Goal: Task Accomplishment & Management: Manage account settings

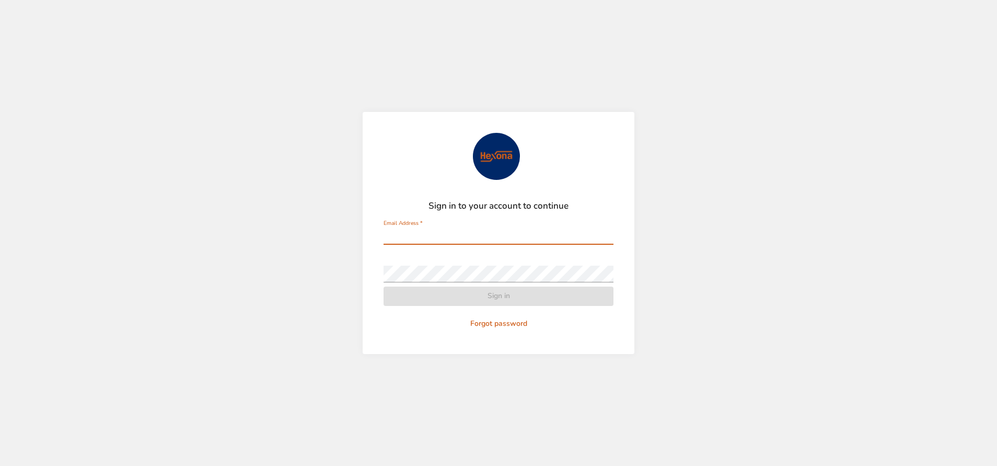
click at [444, 231] on input "Email Address   *" at bounding box center [498, 236] width 230 height 17
type input "**********"
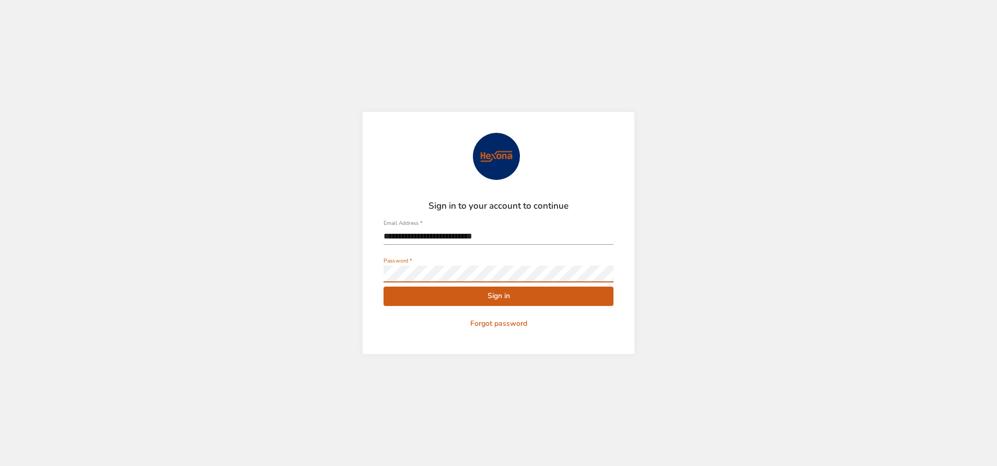
click at [383, 286] on button "Sign in" at bounding box center [498, 295] width 230 height 19
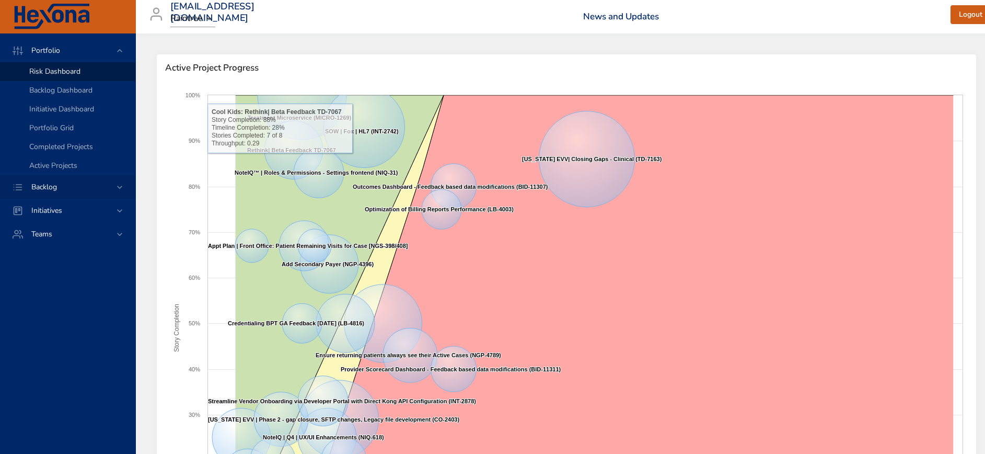
click at [56, 181] on div "Backlog" at bounding box center [68, 186] width 91 height 11
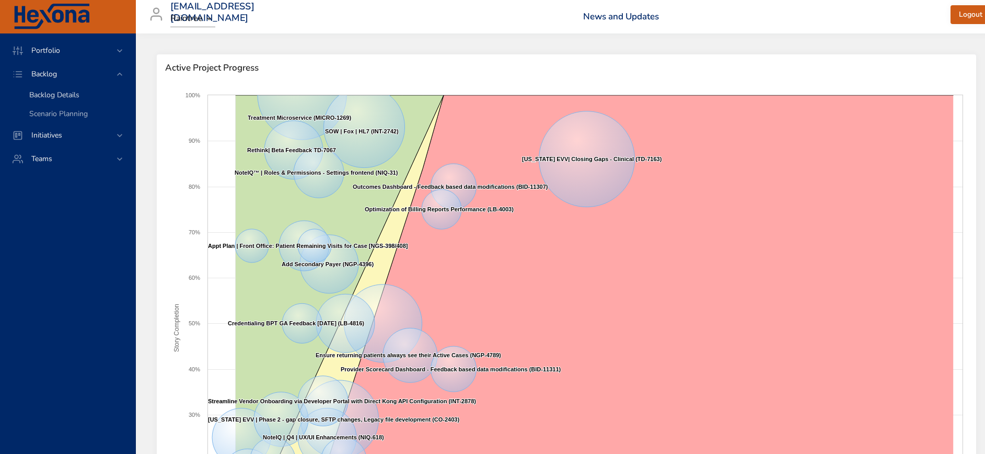
click at [60, 98] on span "Backlog Details" at bounding box center [54, 95] width 50 height 10
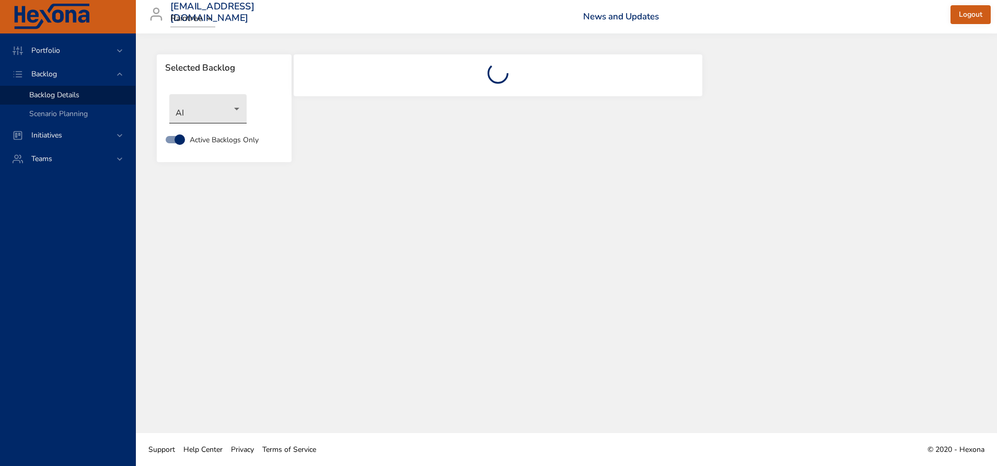
click at [225, 114] on body "Portfolio Backlog Backlog Details Scenario Planning Initiatives Teams tanel.koo…" at bounding box center [498, 233] width 997 height 466
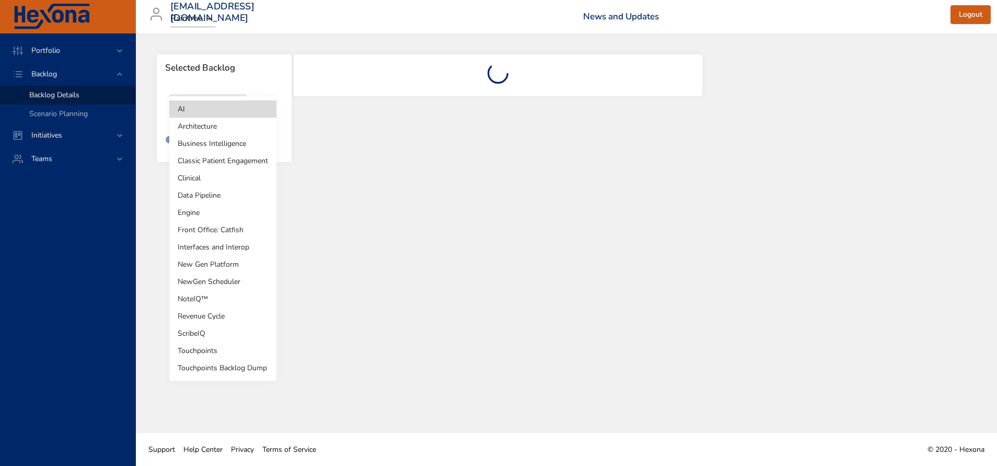
click at [224, 350] on li "Touchpoints" at bounding box center [222, 350] width 107 height 17
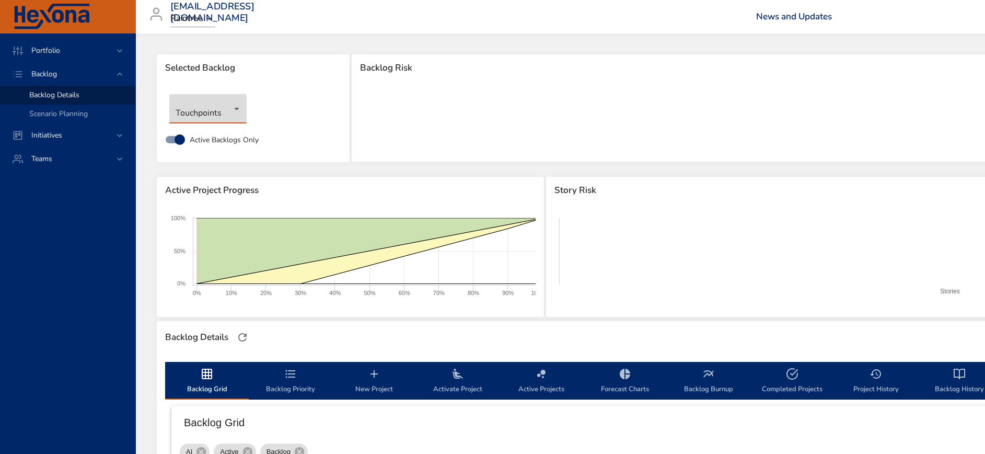
type input "*"
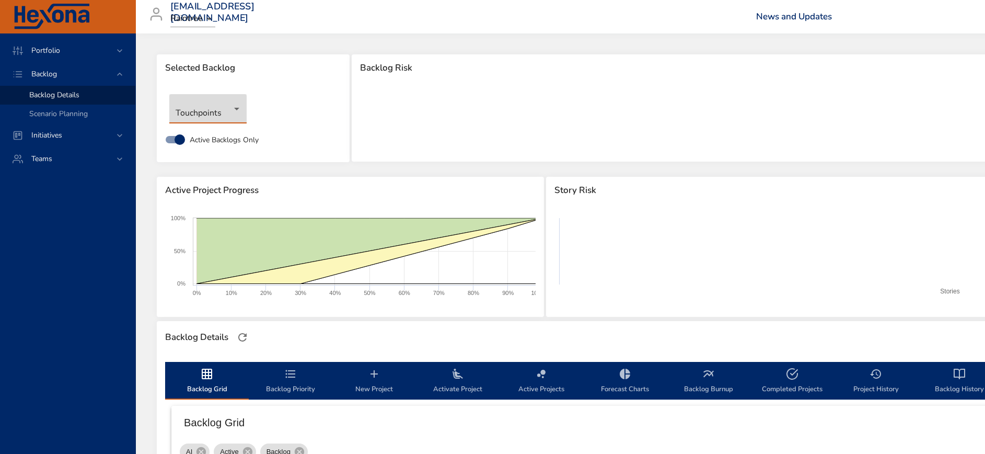
type input "**"
type input "*"
type input "**"
type input "*"
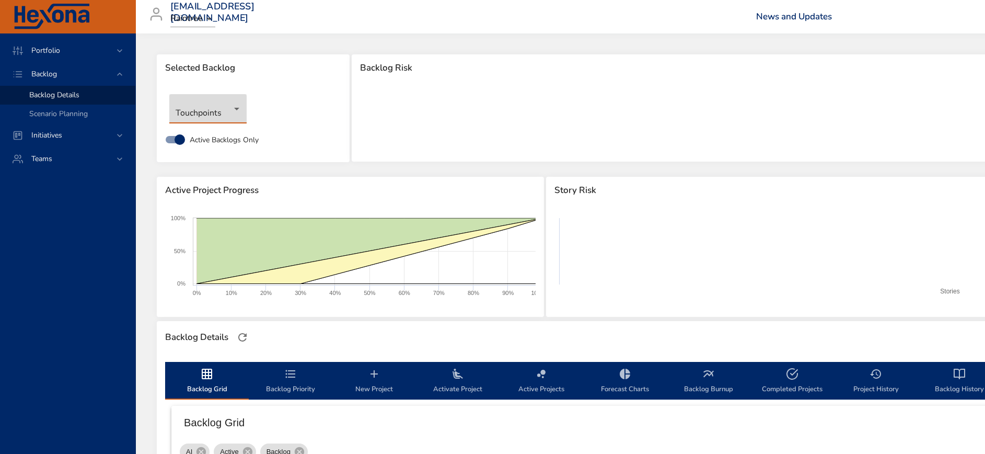
type input "*"
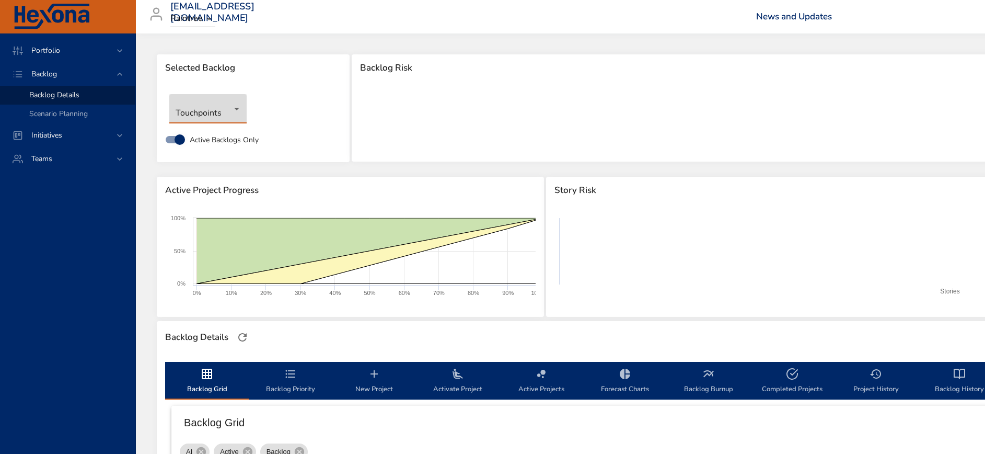
type input "*"
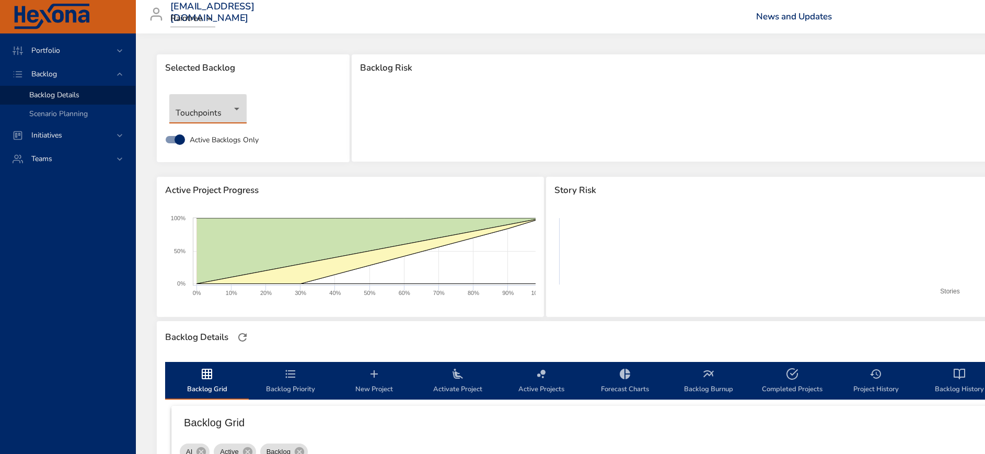
type input "*"
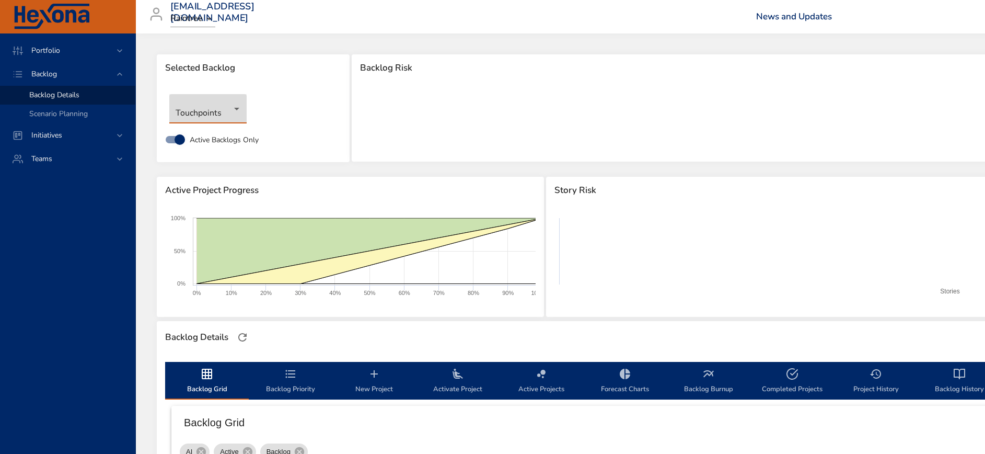
type input "**"
type input "*"
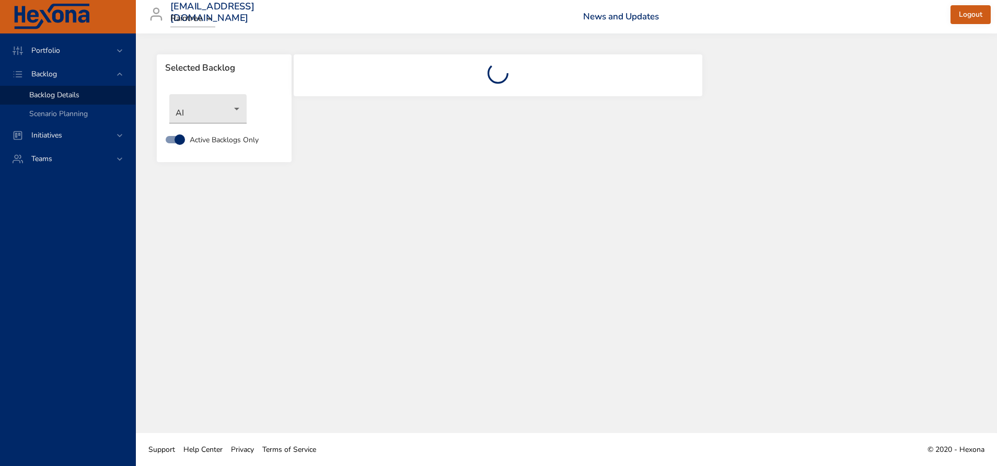
click at [202, 124] on div "AI" at bounding box center [224, 109] width 120 height 40
click at [202, 119] on body "Portfolio Backlog Backlog Details Scenario Planning Initiatives Teams [EMAIL_AD…" at bounding box center [498, 233] width 997 height 466
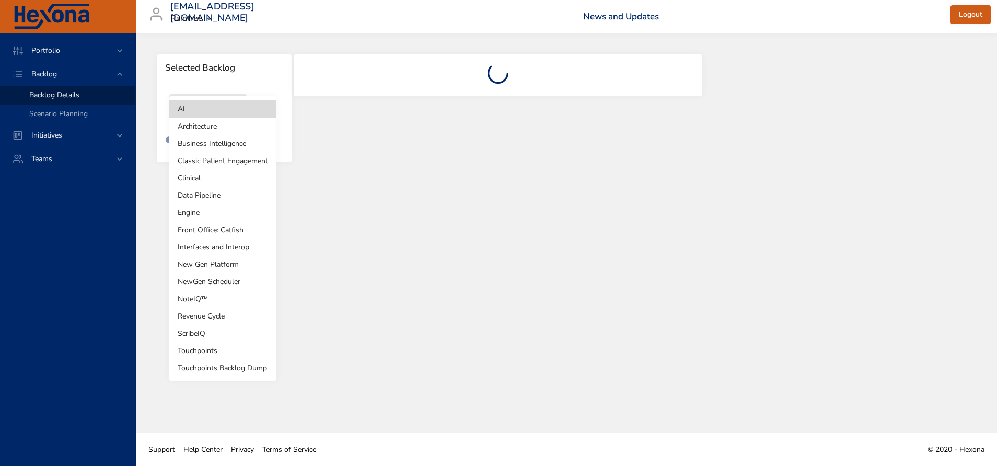
click at [223, 347] on li "Touchpoints" at bounding box center [222, 350] width 107 height 17
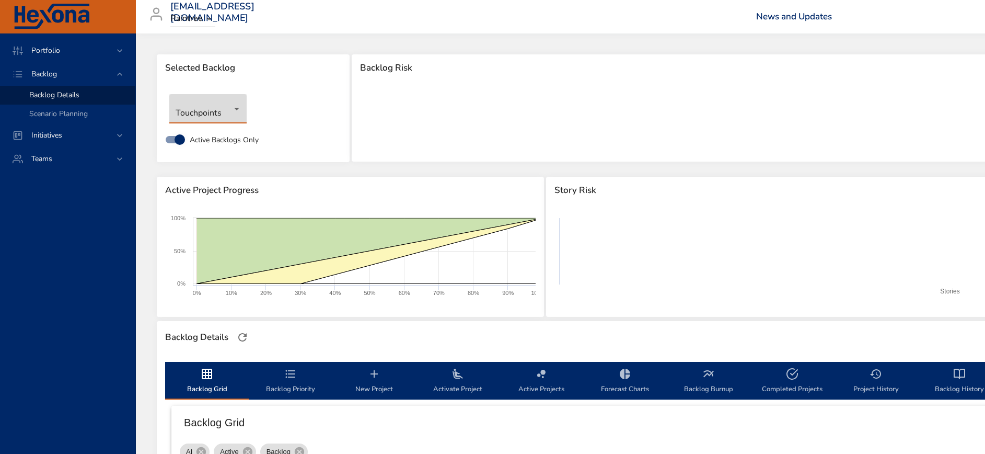
type input "*"
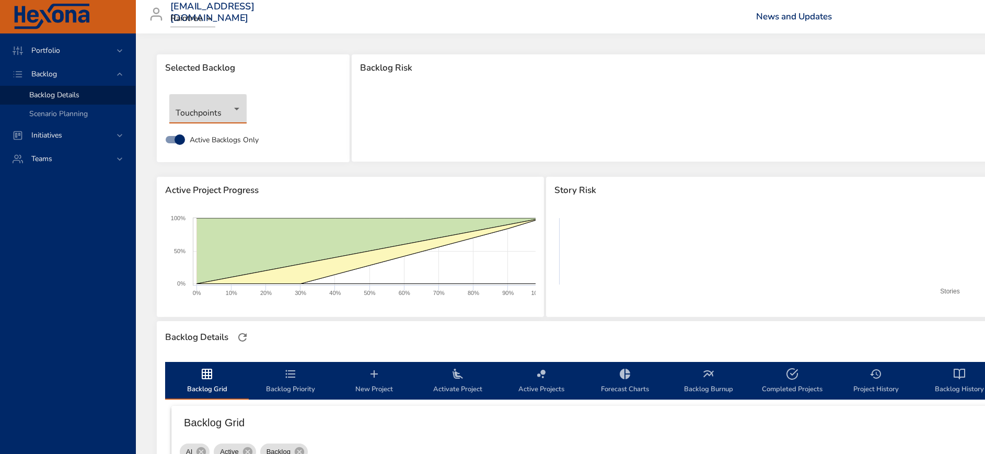
type input "**"
type input "*"
type input "**"
type input "*"
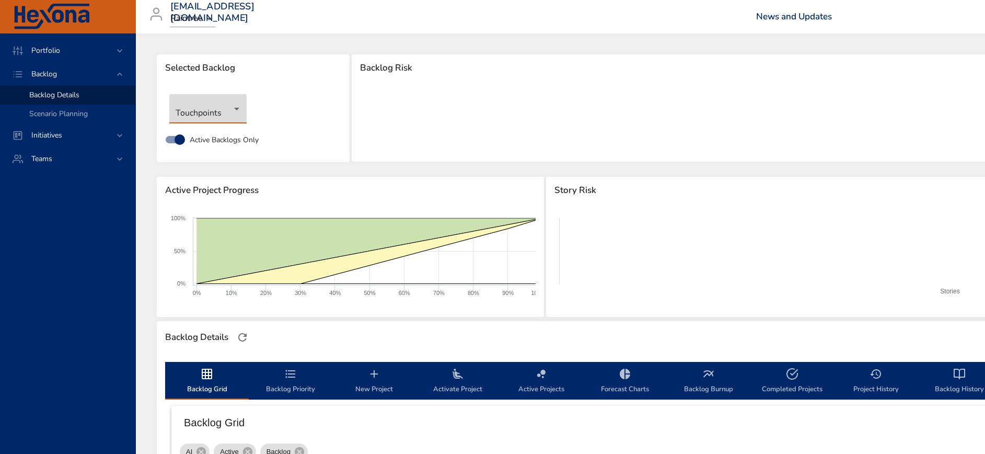
type input "*"
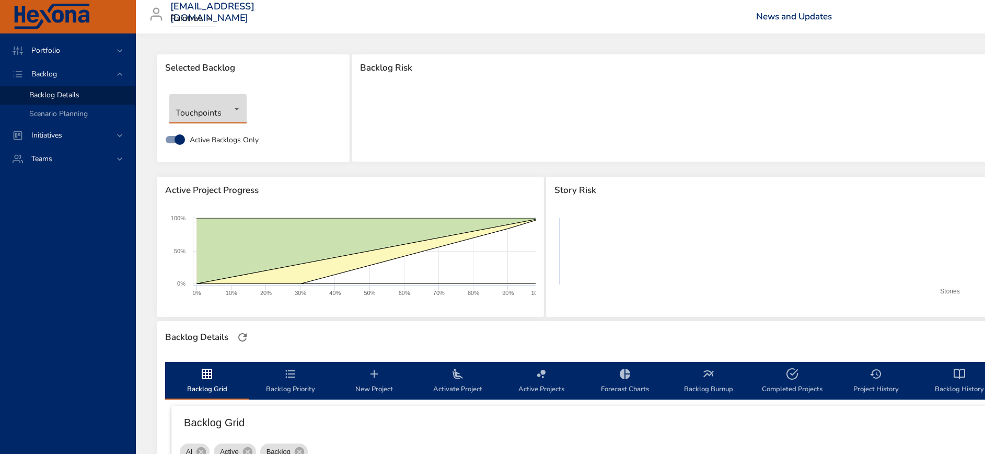
type input "*"
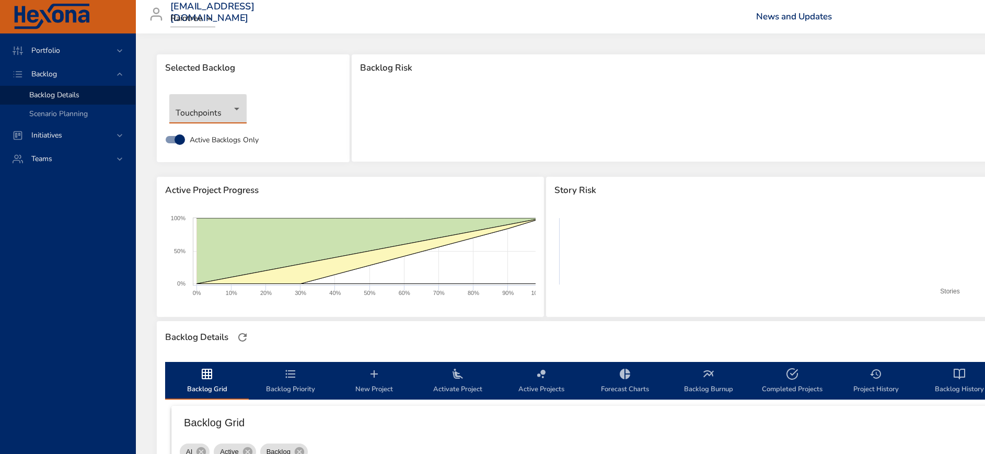
type input "*"
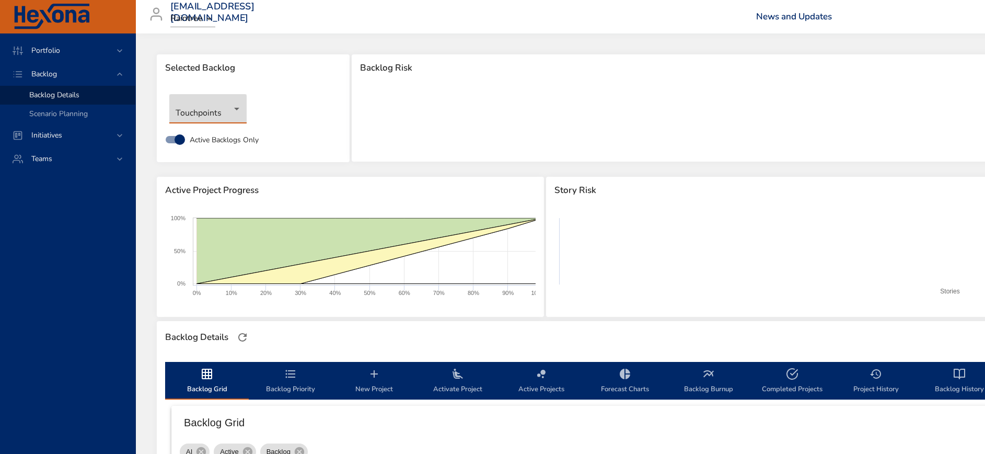
type input "**"
type input "*"
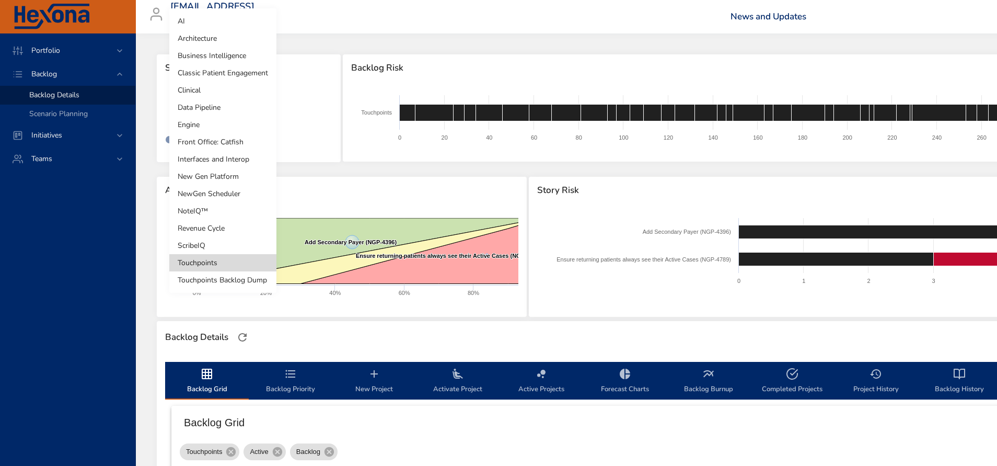
click at [222, 111] on body "Portfolio Backlog Backlog Details Scenario Planning Initiatives Teams tanel.koo…" at bounding box center [498, 233] width 997 height 466
click at [227, 51] on li "Business Intelligence" at bounding box center [222, 55] width 107 height 17
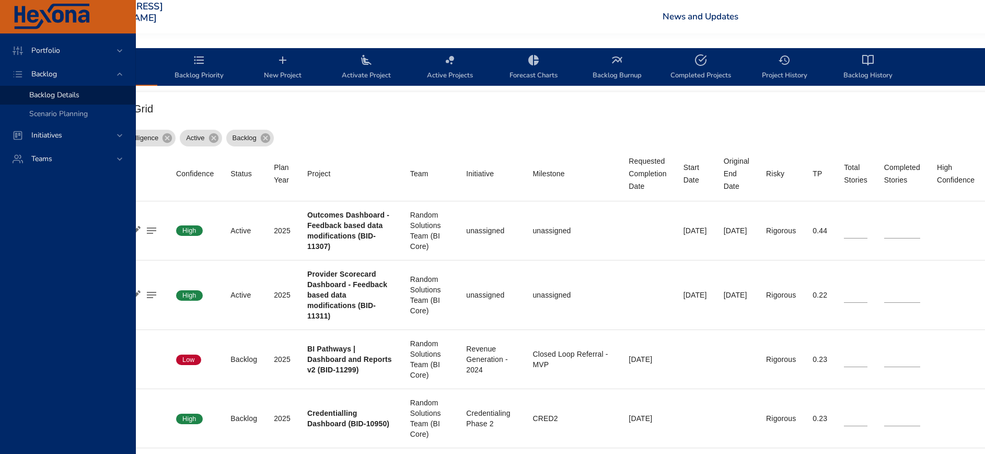
scroll to position [313, 0]
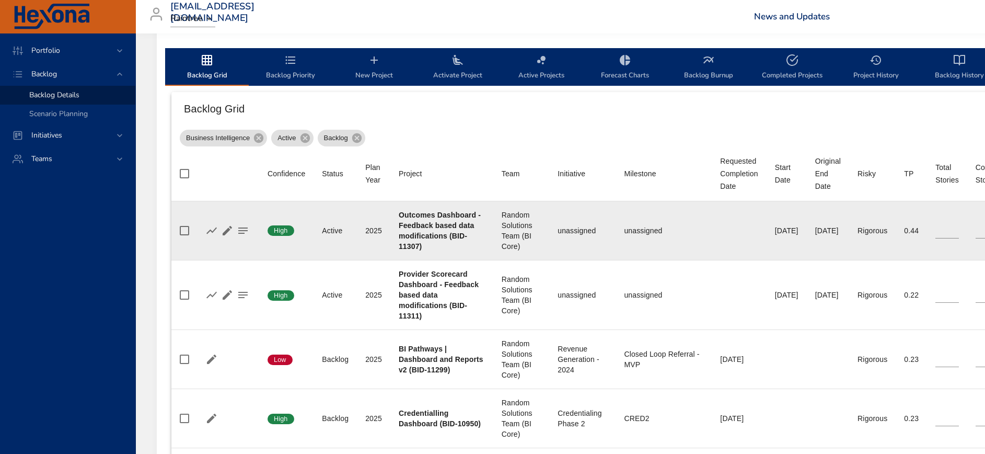
click at [449, 233] on b "Outcomes Dashboard - Feedback based data modifications (BID-11307)" at bounding box center [440, 231] width 82 height 40
drag, startPoint x: 451, startPoint y: 236, endPoint x: 420, endPoint y: 245, distance: 33.2
click at [420, 245] on b "Outcomes Dashboard - Feedback based data modifications (BID-11307)" at bounding box center [440, 231] width 82 height 40
copy b "BID-11307"
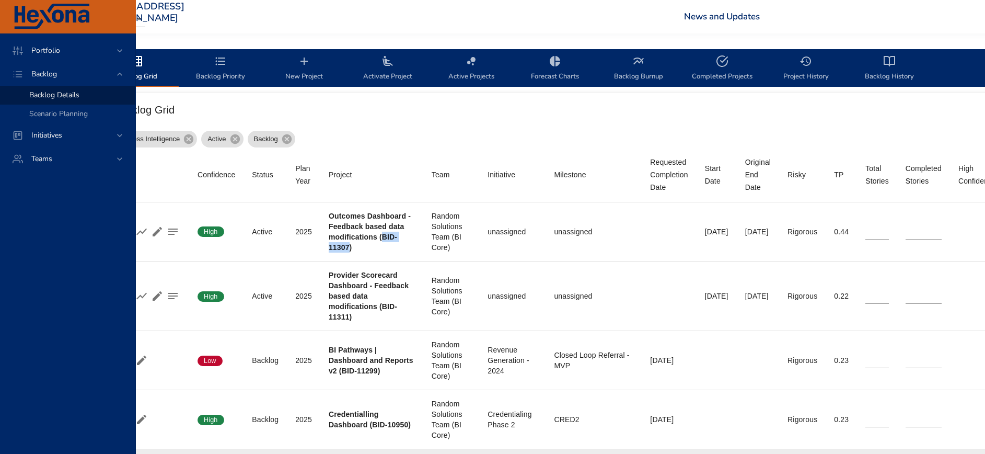
scroll to position [313, 70]
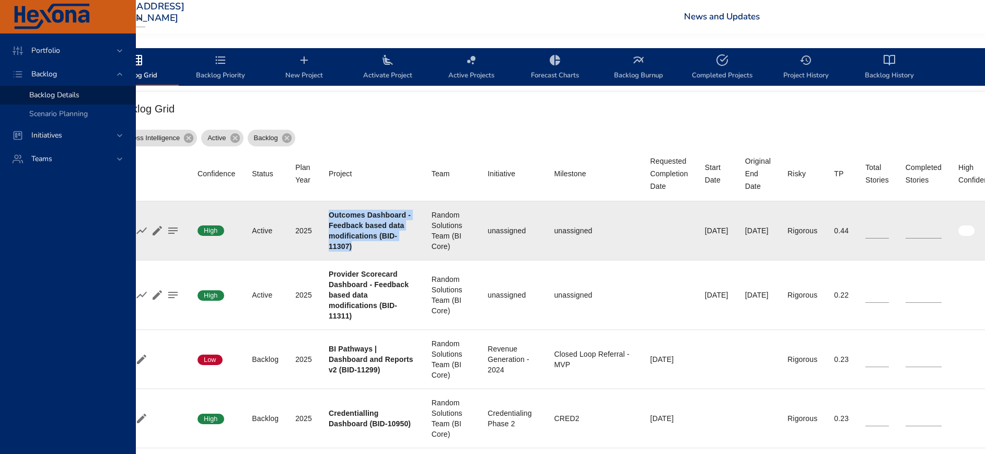
drag, startPoint x: 331, startPoint y: 214, endPoint x: 358, endPoint y: 247, distance: 43.0
click at [358, 247] on div "Outcomes Dashboard - Feedback based data modifications (BID-11307)" at bounding box center [372, 231] width 86 height 42
copy b "Outcomes Dashboard - Feedback based data modifications (BID-11307)"
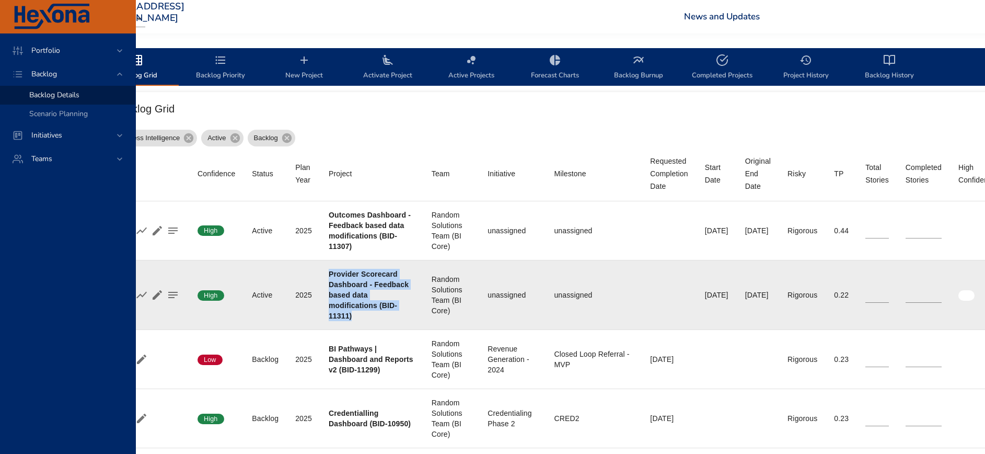
drag, startPoint x: 330, startPoint y: 272, endPoint x: 365, endPoint y: 315, distance: 55.3
click at [365, 315] on div "Provider Scorecard Dashboard - Feedback based data modifications (BID-11311)" at bounding box center [372, 295] width 86 height 52
copy b "Provider Scorecard Dashboard - Feedback based data modifications (BID-11311)"
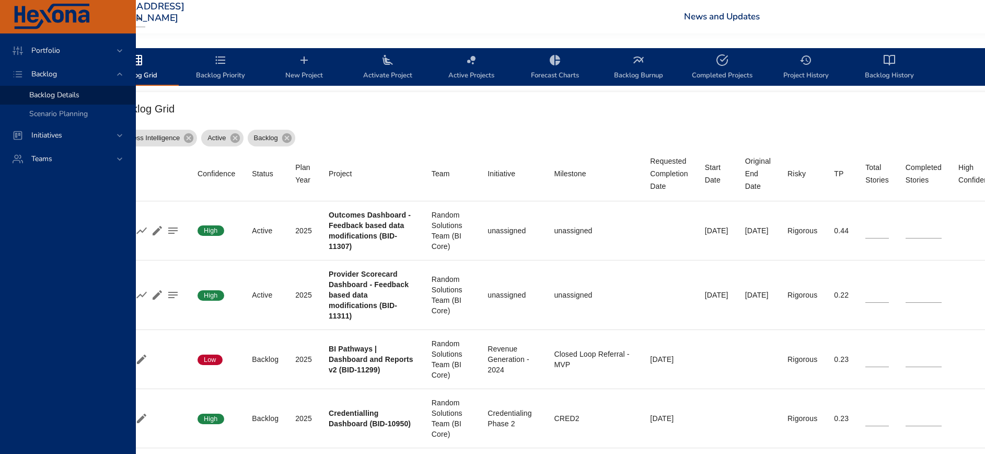
click at [13, 224] on div "Portfolio Backlog Backlog Details Scenario Planning Initiatives Teams" at bounding box center [68, 243] width 136 height 420
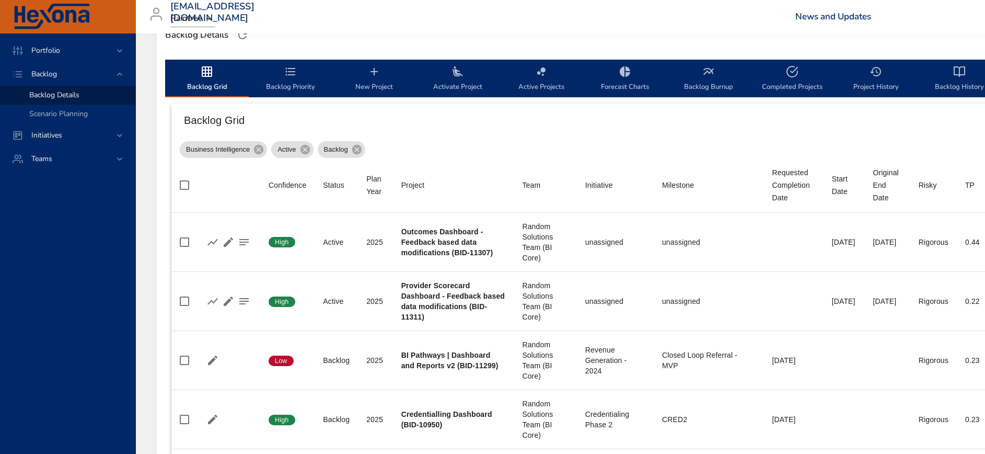
scroll to position [313, 0]
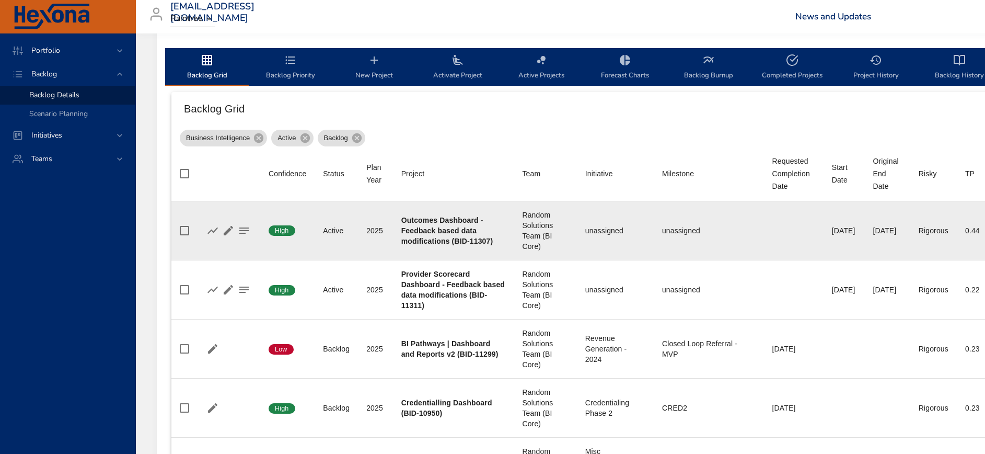
drag, startPoint x: 833, startPoint y: 228, endPoint x: 875, endPoint y: 230, distance: 41.9
click at [875, 230] on td "Original End Date 09/30/2025" at bounding box center [886, 230] width 45 height 59
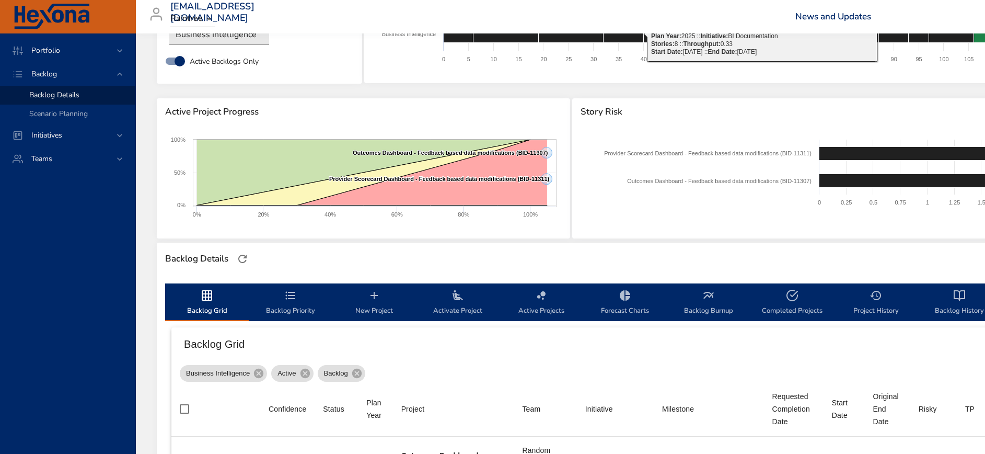
scroll to position [235, 0]
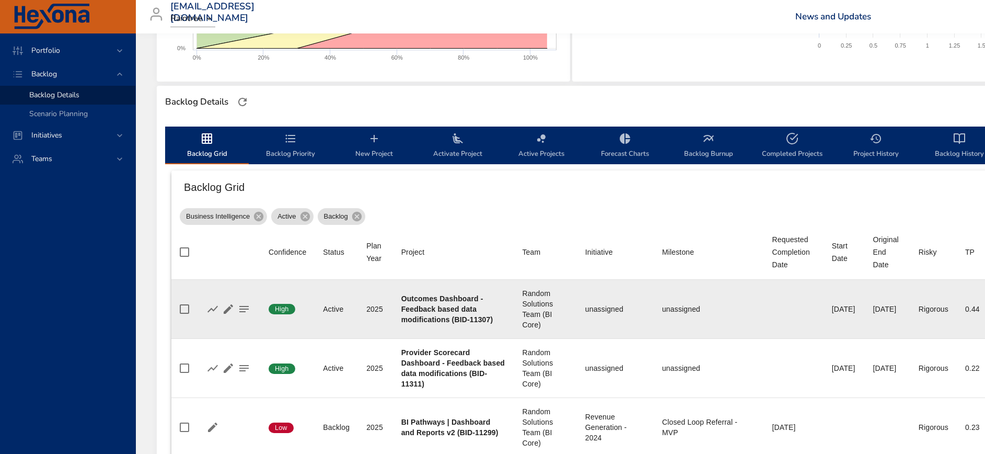
click at [873, 306] on div "09/30/2025" at bounding box center [887, 309] width 29 height 10
drag, startPoint x: 834, startPoint y: 308, endPoint x: 875, endPoint y: 308, distance: 40.2
click at [875, 308] on td "Original End Date 09/30/2025" at bounding box center [886, 309] width 45 height 59
drag, startPoint x: 875, startPoint y: 308, endPoint x: 860, endPoint y: 312, distance: 15.4
click at [873, 312] on div "09/30/2025" at bounding box center [887, 309] width 29 height 10
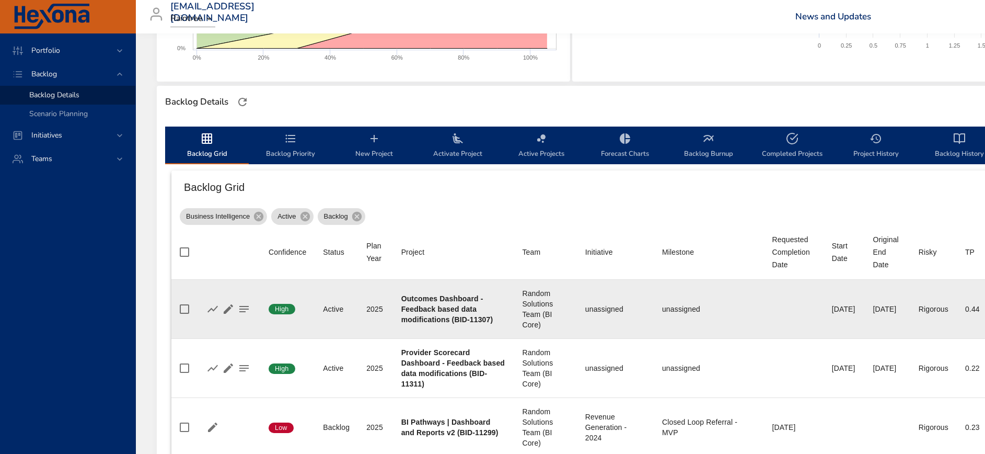
click at [873, 311] on div "09/30/2025" at bounding box center [887, 309] width 29 height 10
click at [764, 307] on td "Requested Completion Date" at bounding box center [794, 309] width 60 height 59
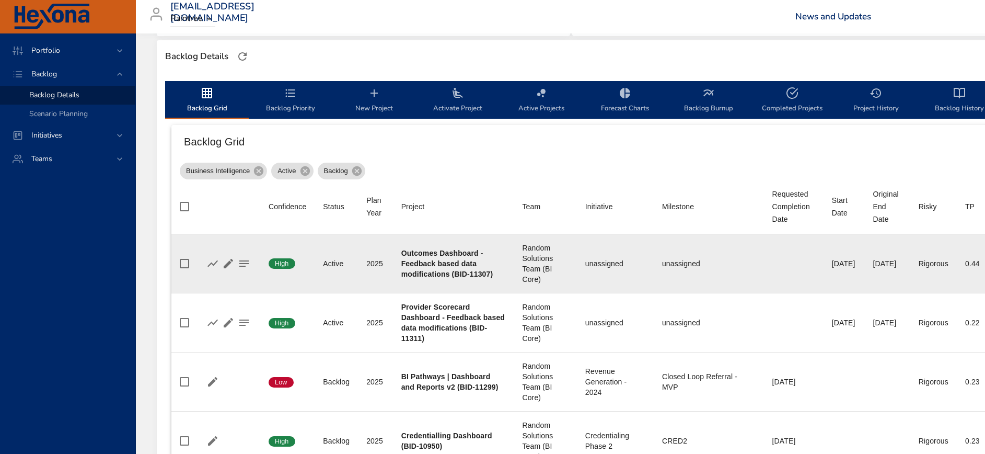
scroll to position [313, 0]
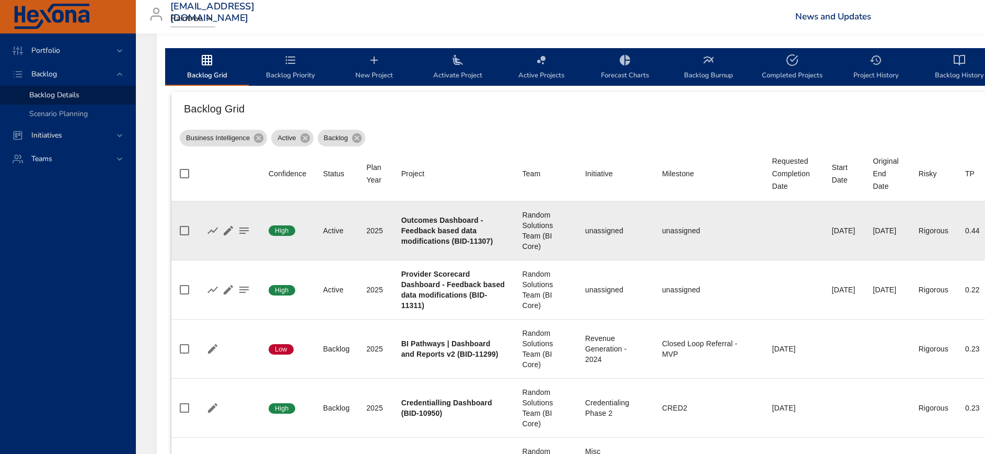
click at [585, 229] on div "unassigned" at bounding box center [615, 230] width 60 height 10
click at [662, 230] on div "unassigned" at bounding box center [709, 230] width 94 height 10
click at [227, 227] on icon "button" at bounding box center [228, 230] width 13 height 13
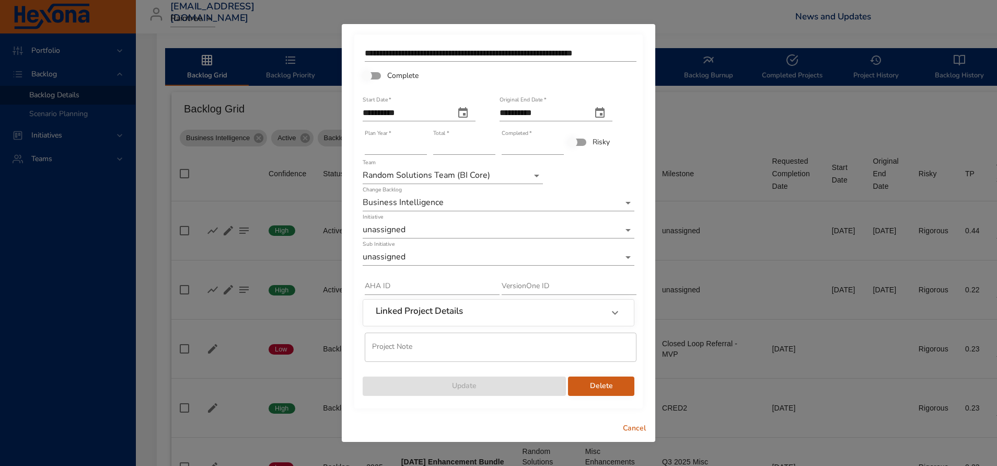
click at [641, 431] on span "Cancel" at bounding box center [634, 428] width 25 height 13
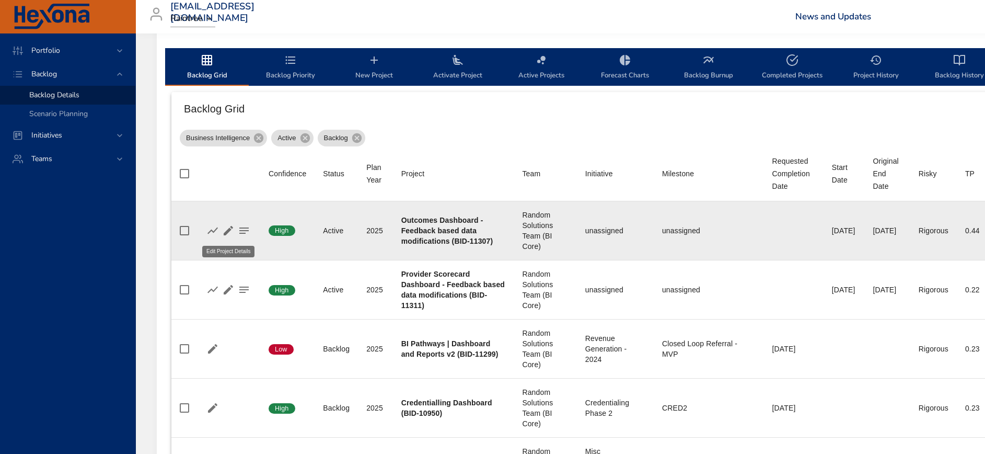
click at [230, 231] on icon "button" at bounding box center [228, 230] width 13 height 13
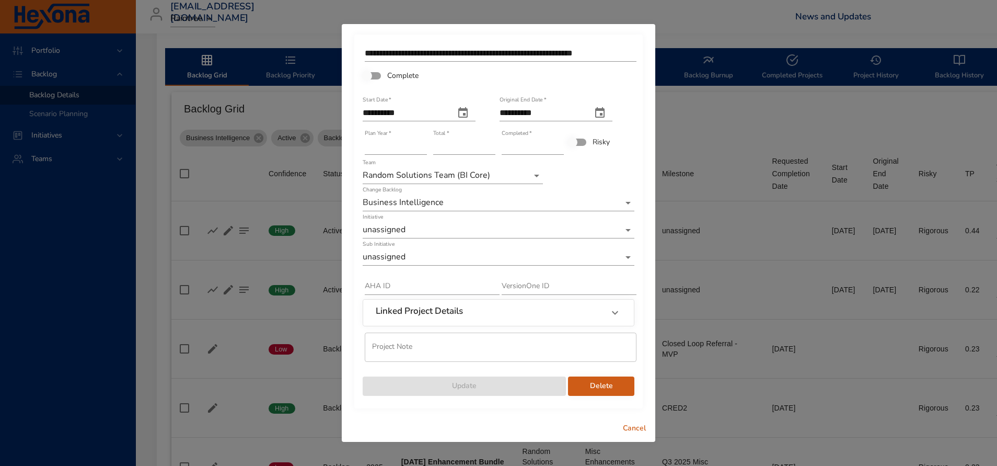
click at [606, 111] on icon "original end date" at bounding box center [600, 113] width 13 height 13
click at [617, 138] on icon "button" at bounding box center [617, 138] width 4 height 6
click at [491, 69] on div at bounding box center [498, 233] width 997 height 466
click at [606, 114] on icon "original end date" at bounding box center [600, 113] width 13 height 13
click at [614, 137] on icon "button" at bounding box center [616, 138] width 13 height 13
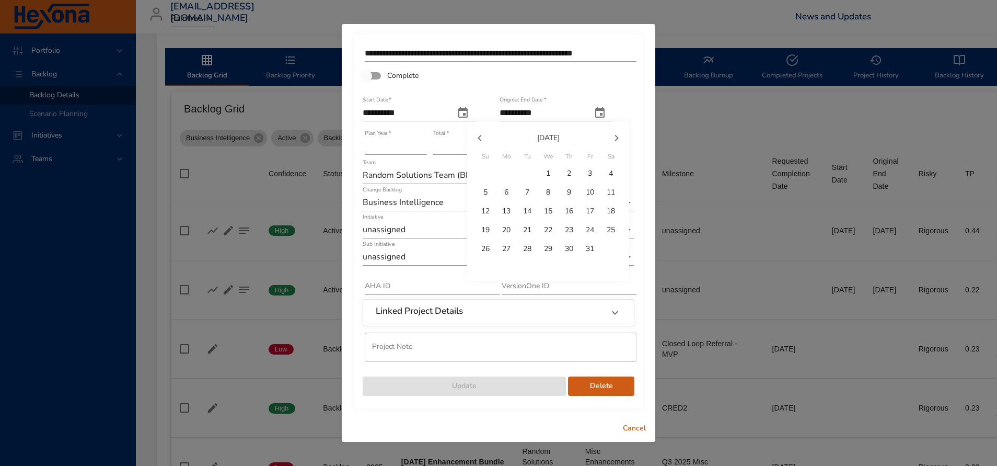
click at [529, 190] on p "7" at bounding box center [527, 192] width 4 height 10
type input "**********"
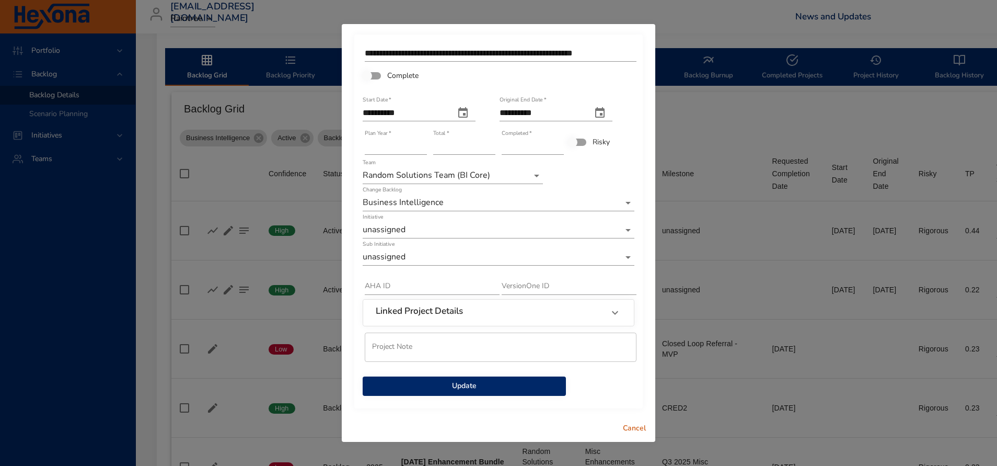
click at [462, 352] on input "text" at bounding box center [501, 346] width 272 height 29
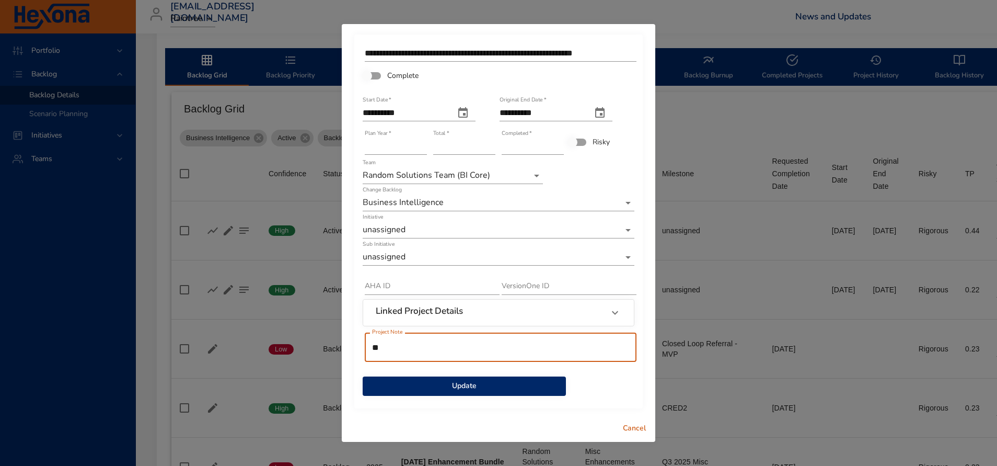
type input "*"
type input "**********"
click at [638, 425] on span "Cancel" at bounding box center [634, 428] width 25 height 13
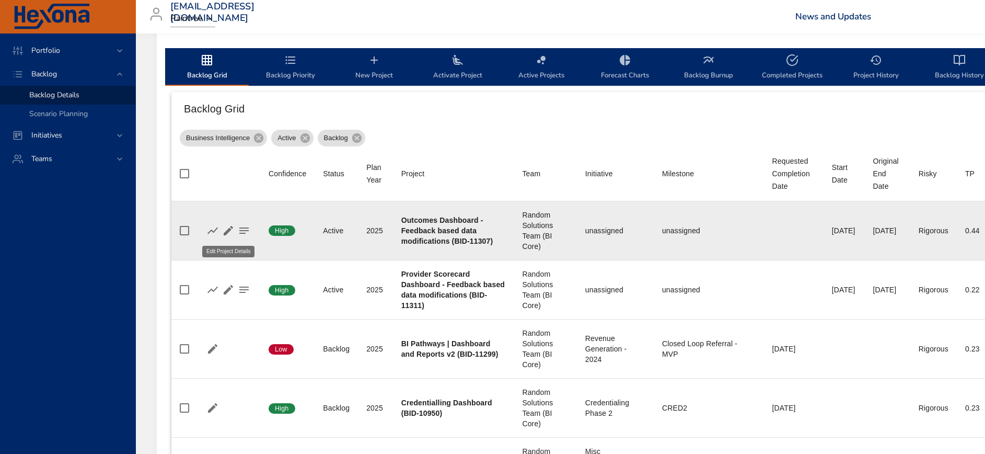
click at [228, 230] on icon "button" at bounding box center [228, 230] width 9 height 9
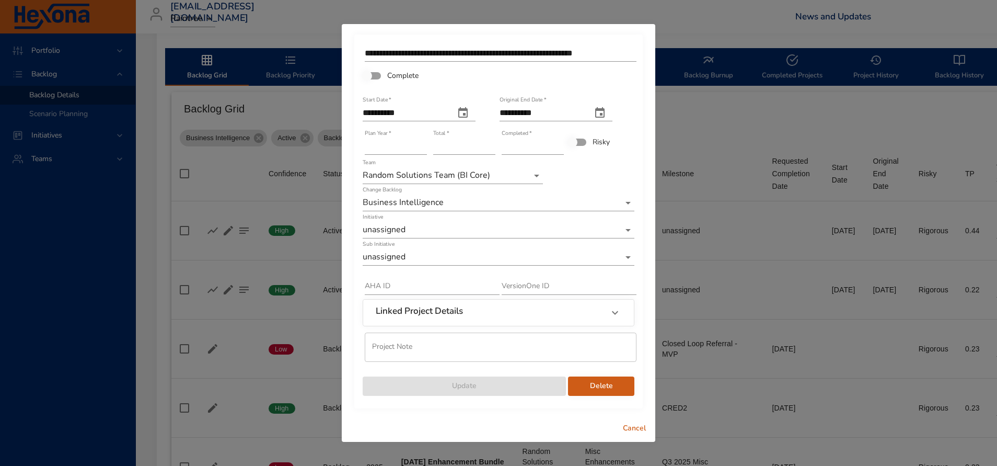
click at [605, 112] on icon "original end date" at bounding box center [599, 112] width 9 height 10
click at [617, 133] on icon "button" at bounding box center [616, 138] width 13 height 13
click at [528, 193] on p "7" at bounding box center [527, 192] width 4 height 10
type input "**********"
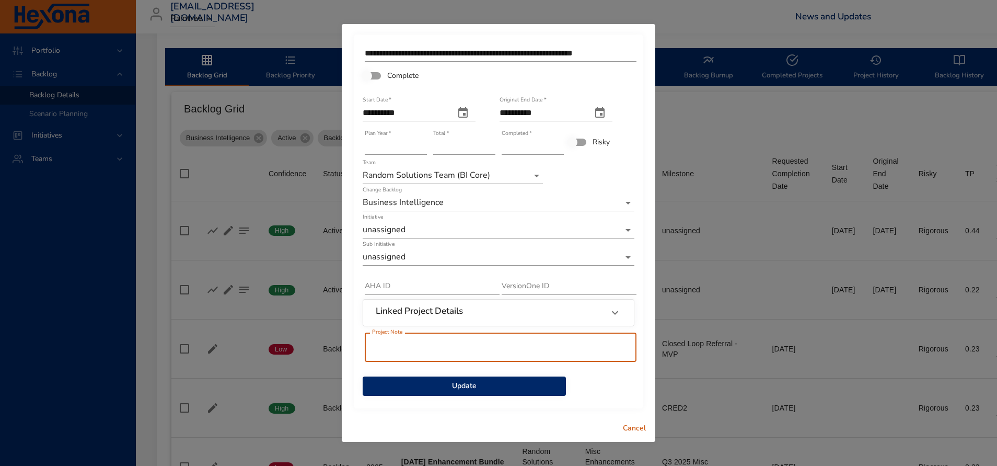
click at [456, 348] on input "text" at bounding box center [501, 346] width 272 height 29
drag, startPoint x: 506, startPoint y: 334, endPoint x: 249, endPoint y: 308, distance: 258.3
click at [249, 308] on div "**********" at bounding box center [498, 233] width 997 height 466
type input "**********"
click at [479, 383] on span "Update" at bounding box center [464, 385] width 187 height 13
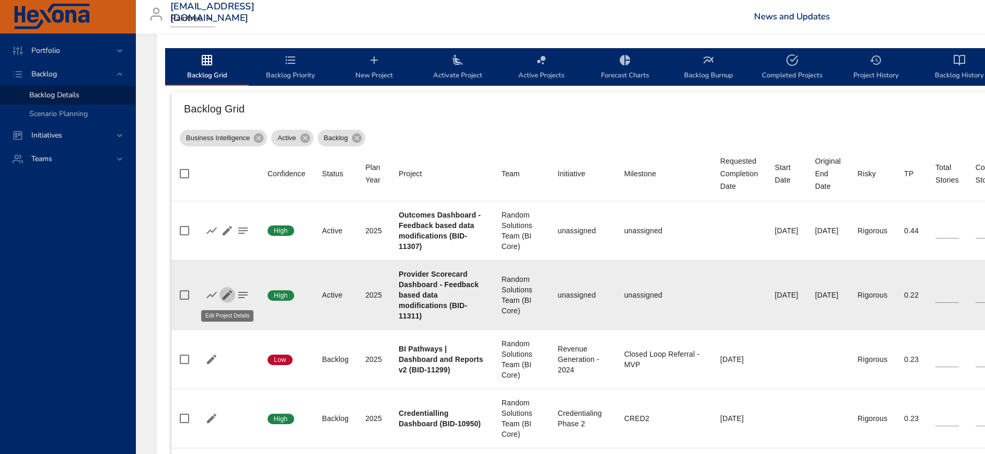
click at [224, 296] on icon "button" at bounding box center [227, 294] width 13 height 13
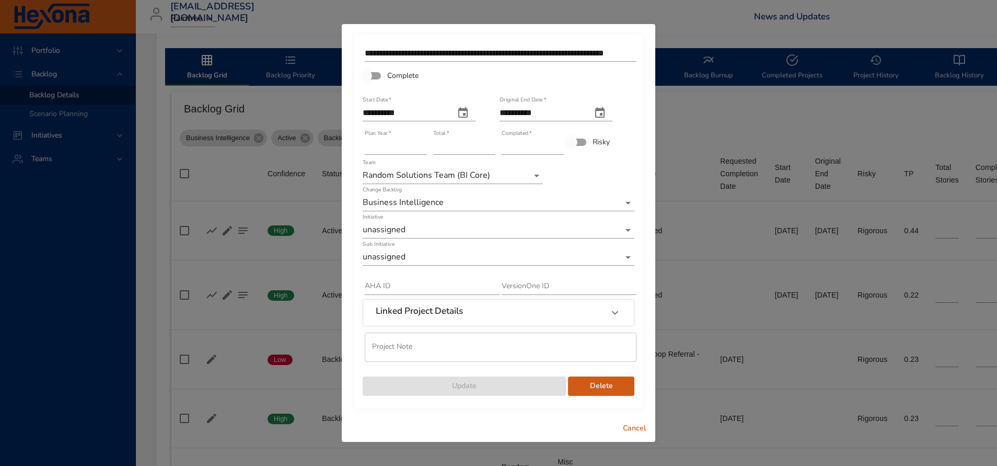
click at [606, 111] on icon "original end date" at bounding box center [600, 113] width 13 height 13
click at [619, 139] on icon "button" at bounding box center [616, 138] width 13 height 13
click at [528, 192] on p "7" at bounding box center [527, 192] width 4 height 10
type input "**********"
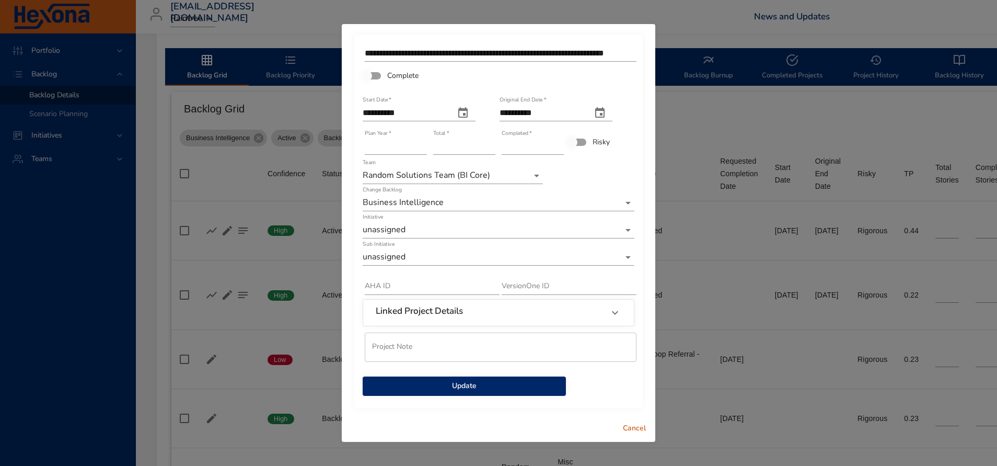
click at [458, 355] on input "text" at bounding box center [501, 346] width 272 height 29
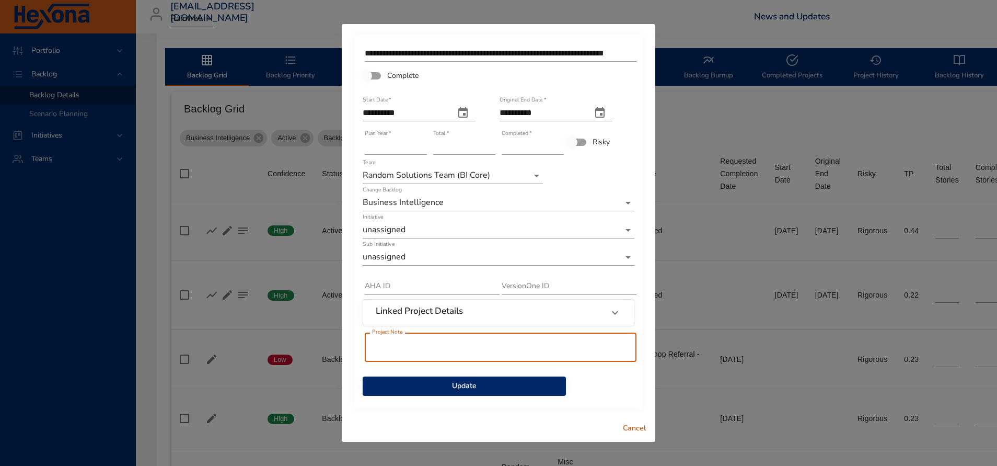
paste input "**********"
type input "**********"
click at [455, 388] on span "Update" at bounding box center [464, 385] width 187 height 13
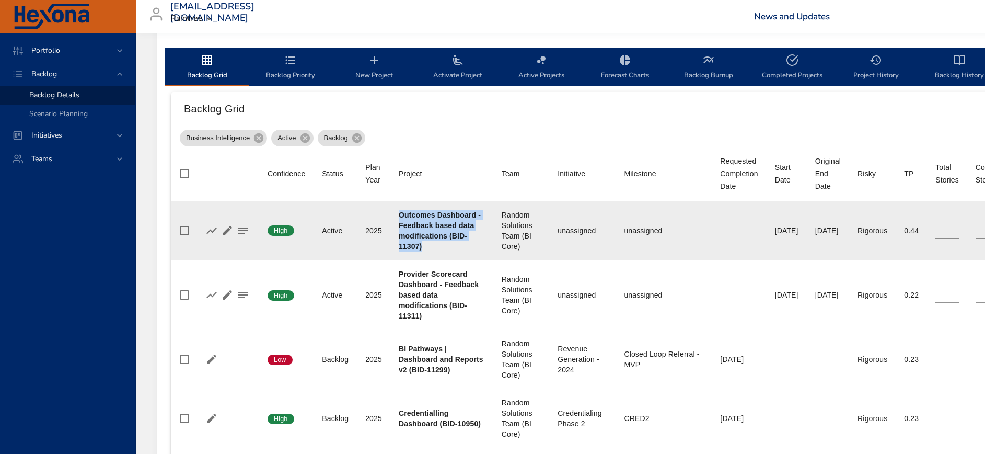
drag, startPoint x: 399, startPoint y: 216, endPoint x: 429, endPoint y: 251, distance: 46.3
click at [429, 251] on div "Outcomes Dashboard - Feedback based data modifications (BID-11307)" at bounding box center [442, 231] width 86 height 42
copy b "Outcomes Dashboard - Feedback based data modifications (BID-11307)"
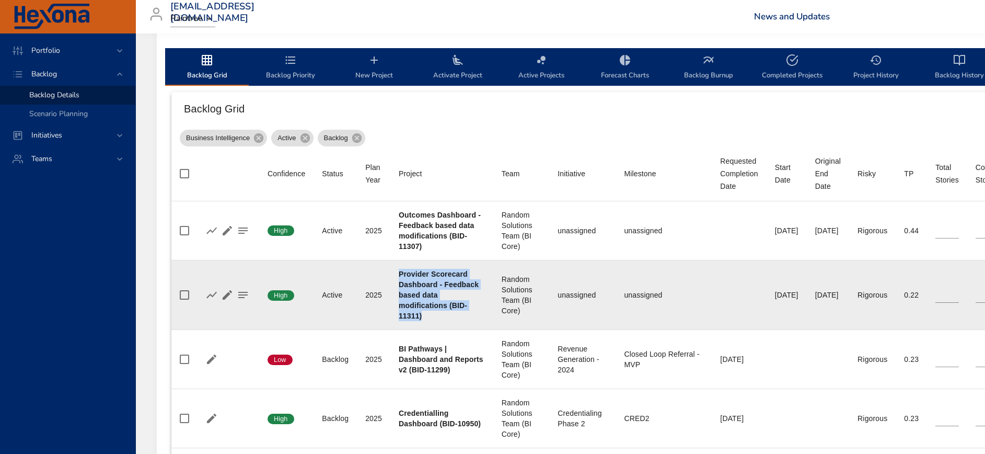
drag, startPoint x: 397, startPoint y: 274, endPoint x: 446, endPoint y: 319, distance: 66.5
click at [446, 319] on td "Project Provider Scorecard Dashboard - Feedback based data modifications (BID-1…" at bounding box center [441, 294] width 103 height 69
copy b "Provider Scorecard Dashboard - Feedback based data modifications (BID-11311)"
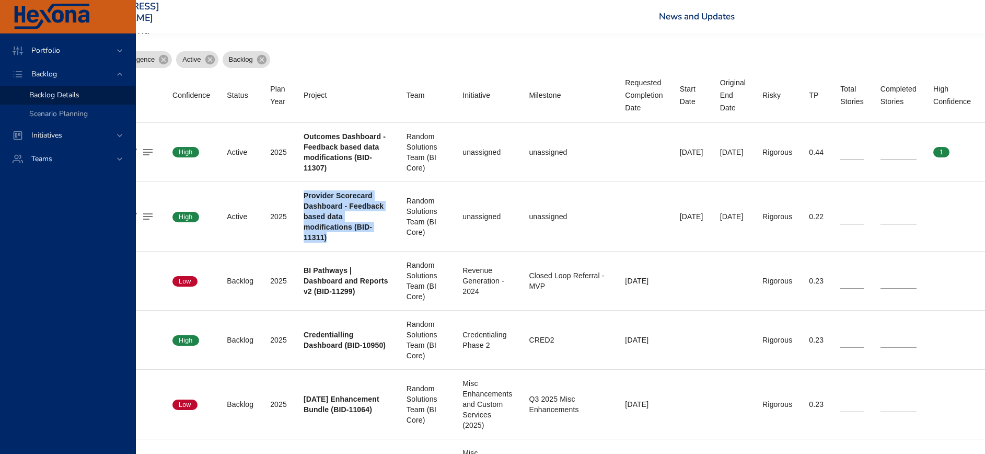
scroll to position [392, 0]
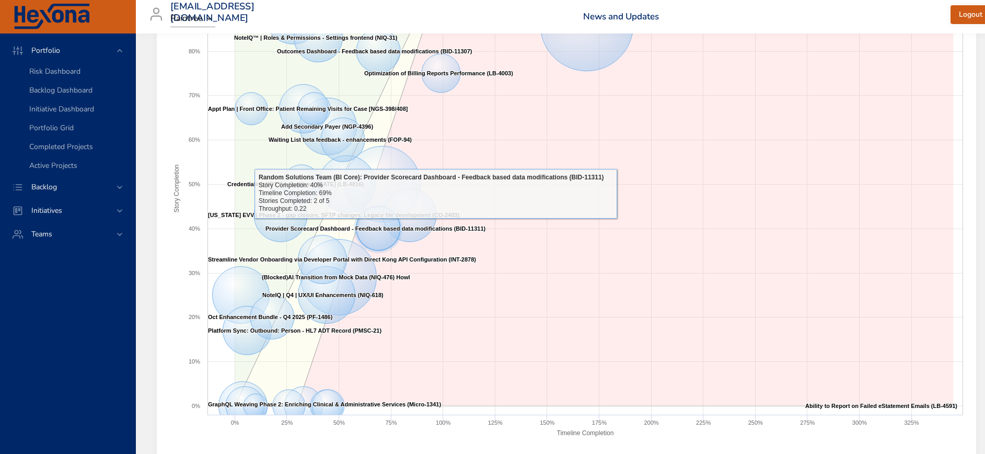
scroll to position [157, 0]
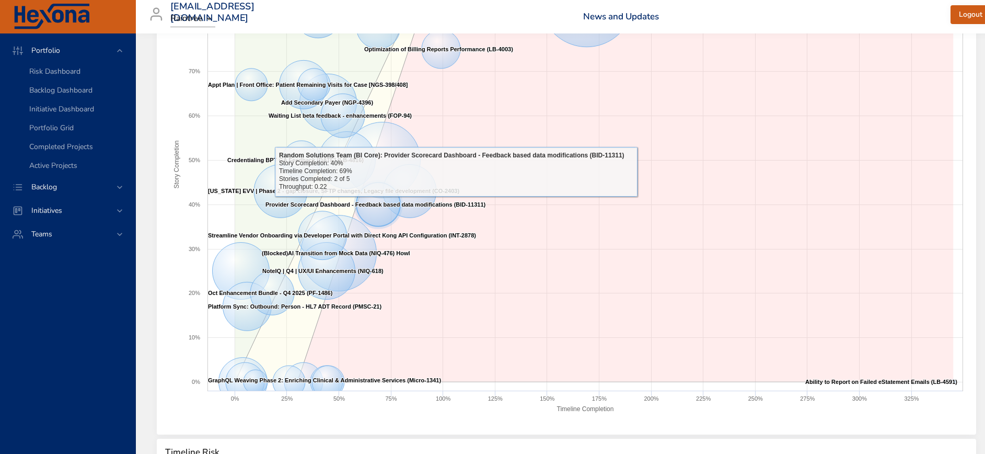
click at [456, 204] on text "Provider Scorecard Dashboard - Feedback based data modifications (BID-11311) ​ …" at bounding box center [375, 204] width 220 height 6
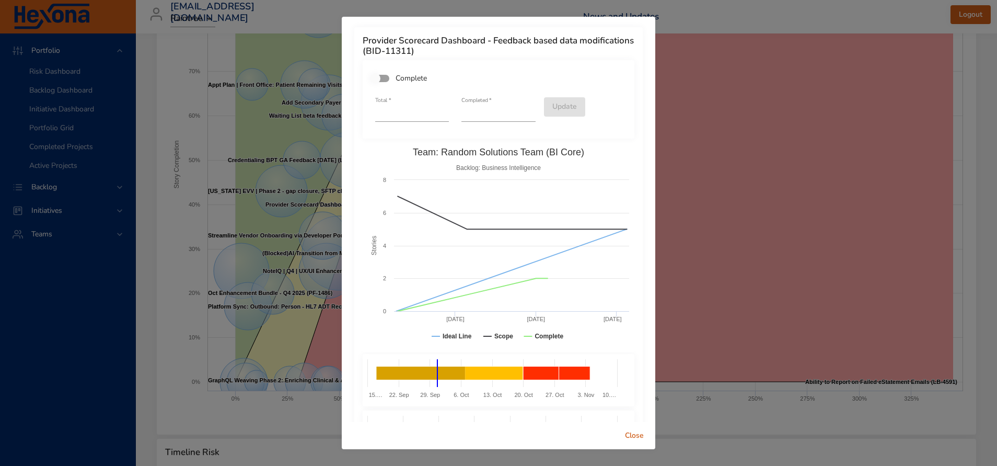
click at [635, 436] on span "Close" at bounding box center [634, 435] width 25 height 13
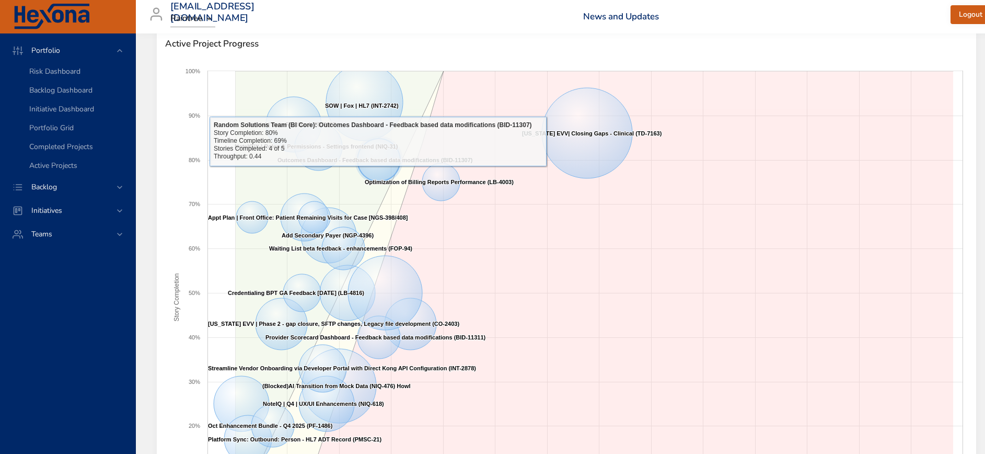
scroll to position [0, 0]
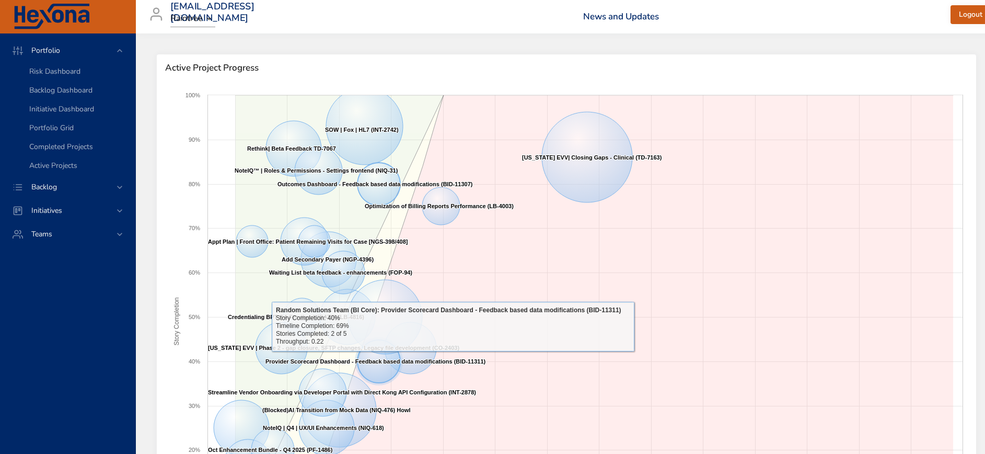
click at [452, 356] on icon at bounding box center [625, 316] width 655 height 443
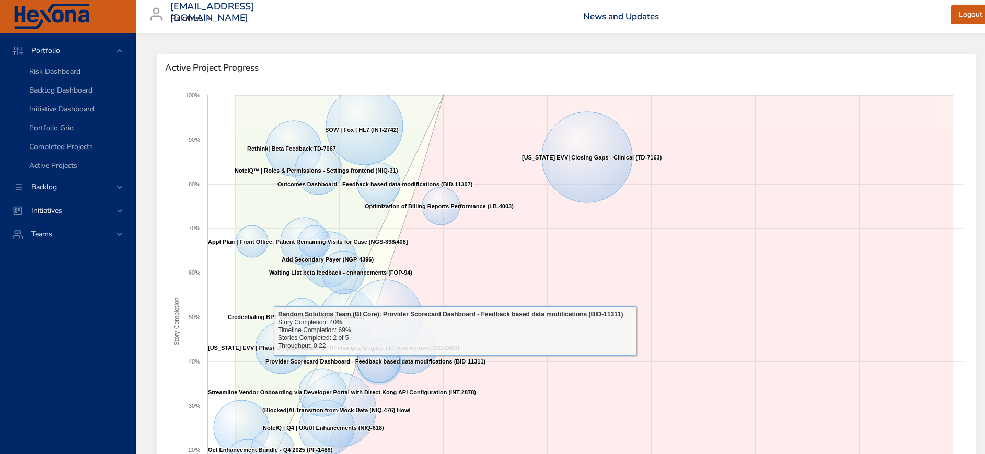
click at [455, 363] on text "Provider Scorecard Dashboard - Feedback based data modifications (BID-11311) ​ …" at bounding box center [375, 361] width 220 height 6
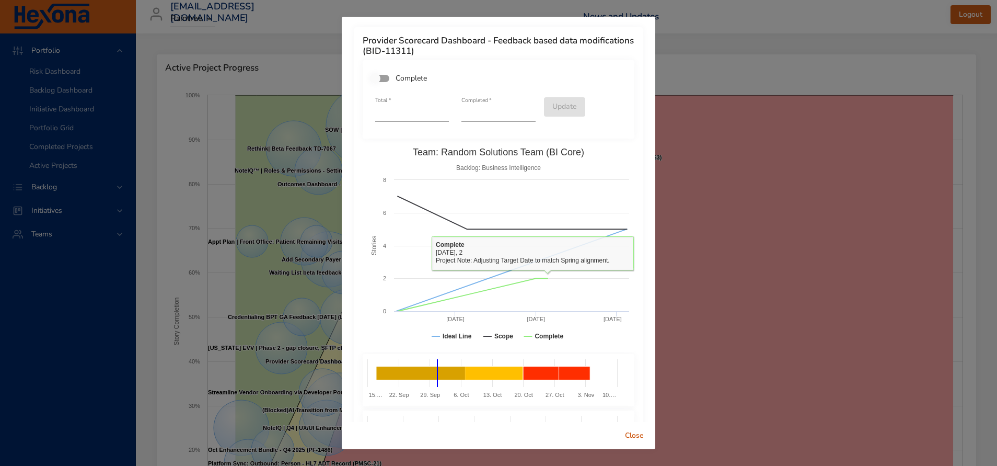
click at [637, 434] on span "Close" at bounding box center [634, 435] width 25 height 13
